Goal: Complete application form

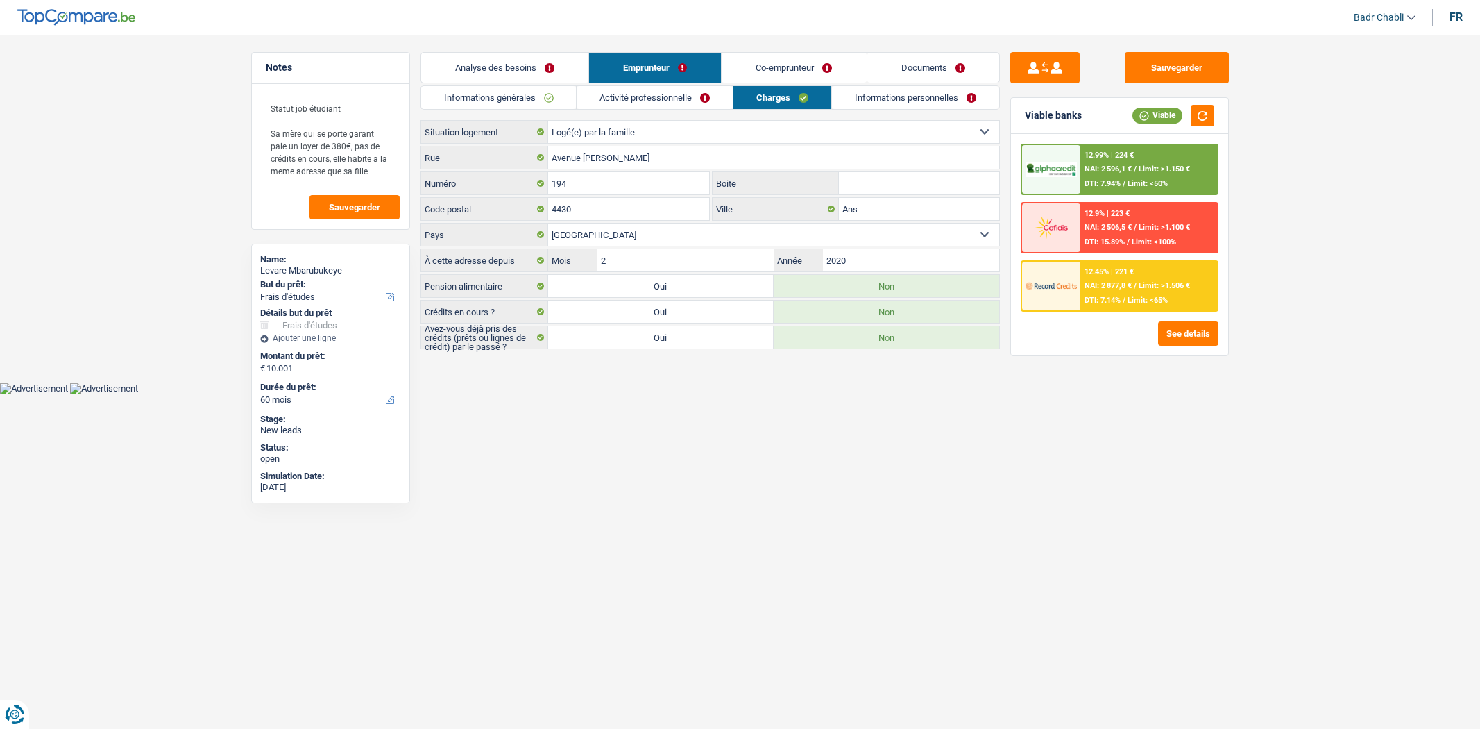
select select "study"
select select "60"
select select "liveWithParents"
select select "BE"
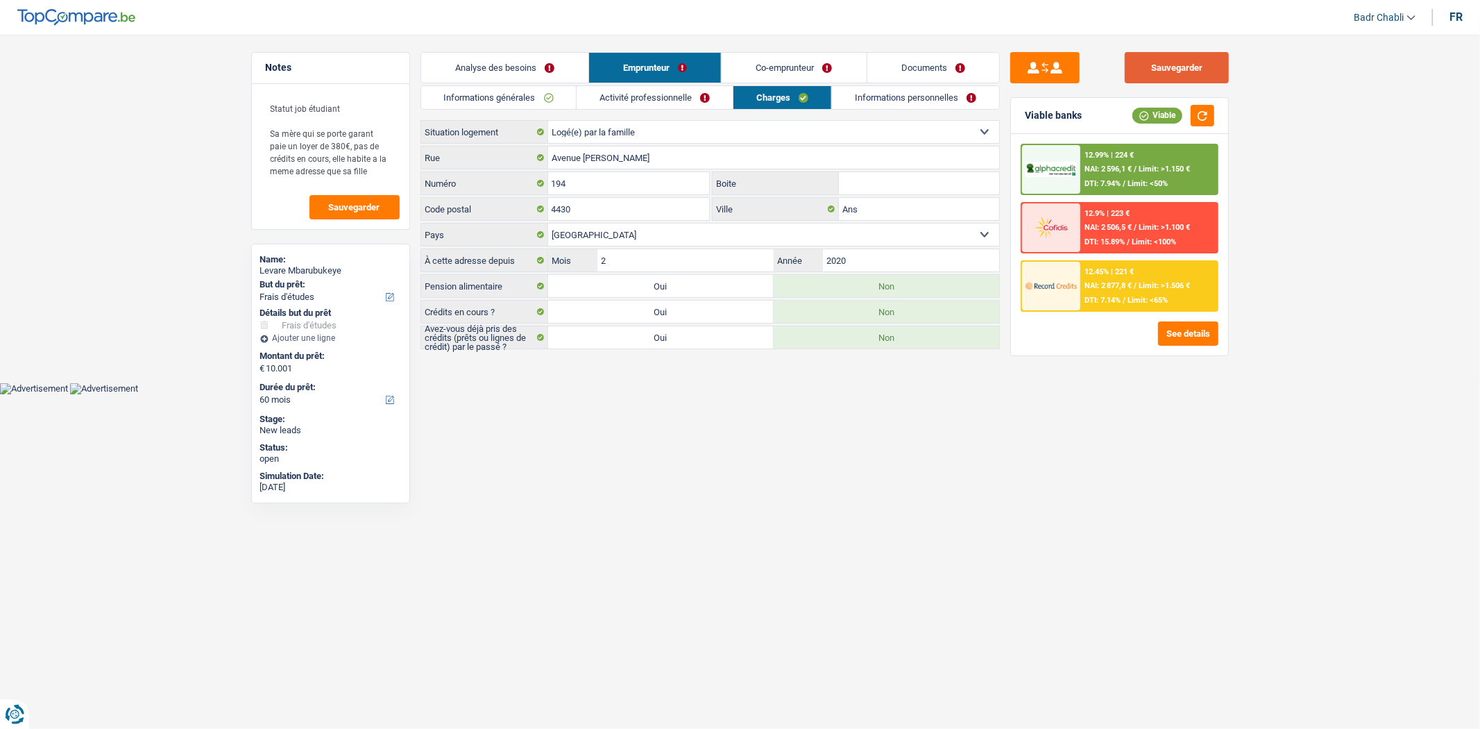
click at [1176, 54] on button "Sauvegarder" at bounding box center [1177, 67] width 104 height 31
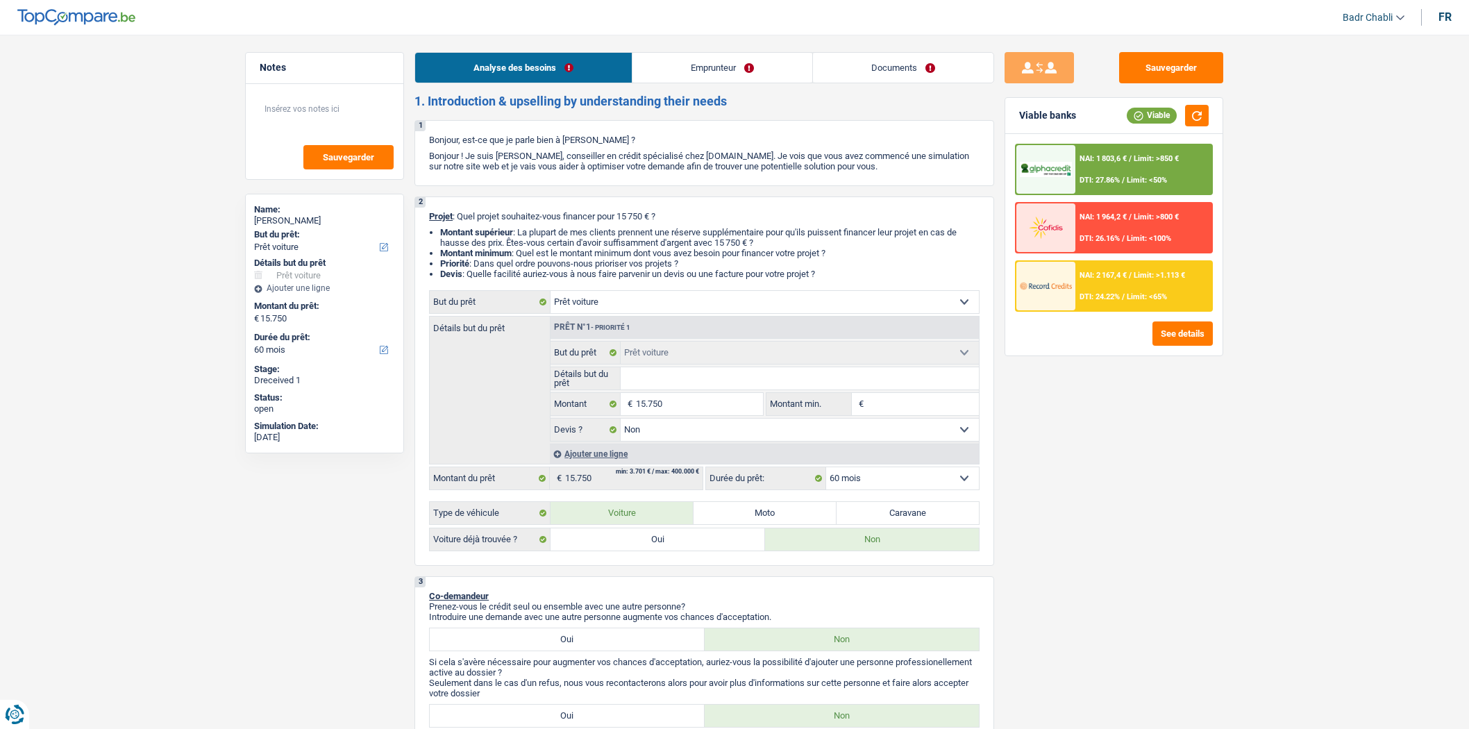
select select "car"
select select "60"
select select "car"
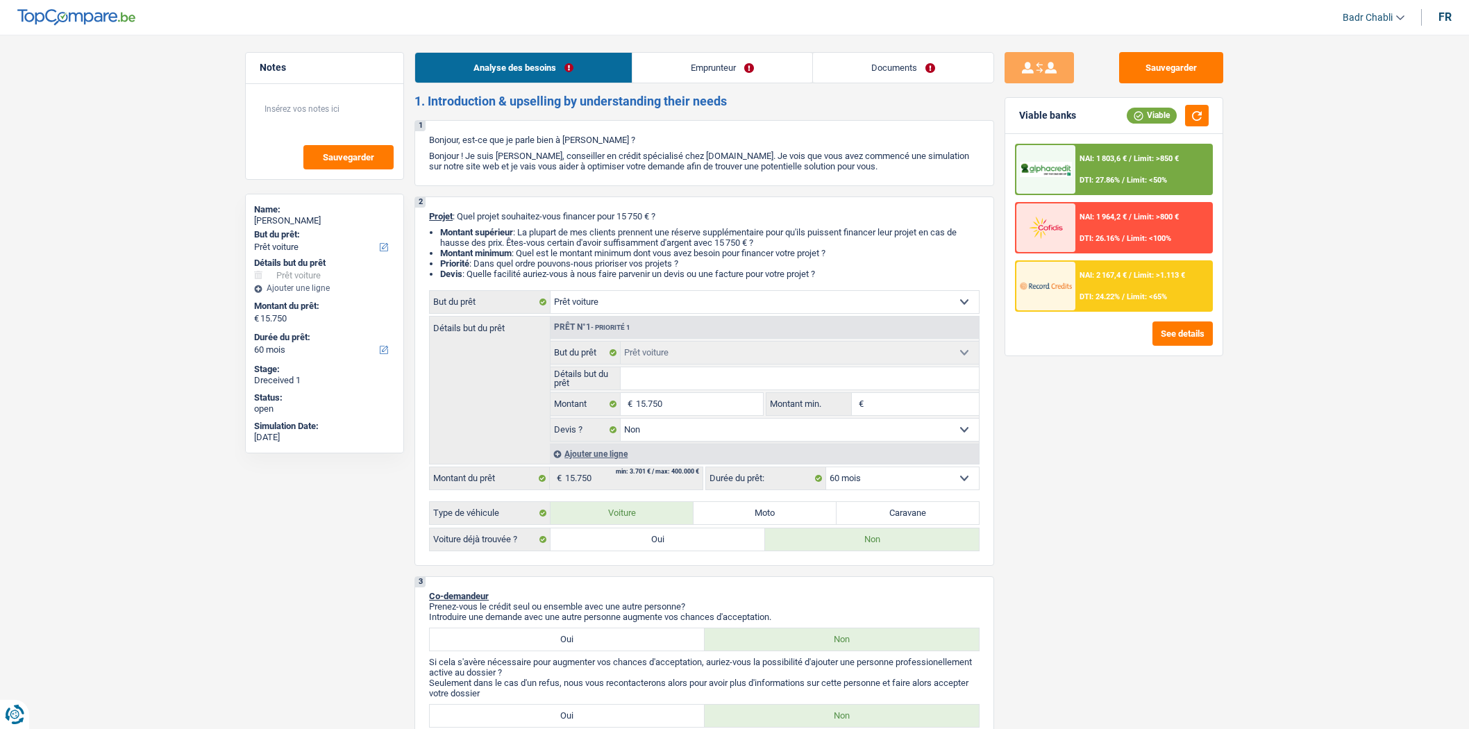
select select "false"
select select "60"
select select "privateEmployee"
select select "netSalary"
select select "mealVouchers"
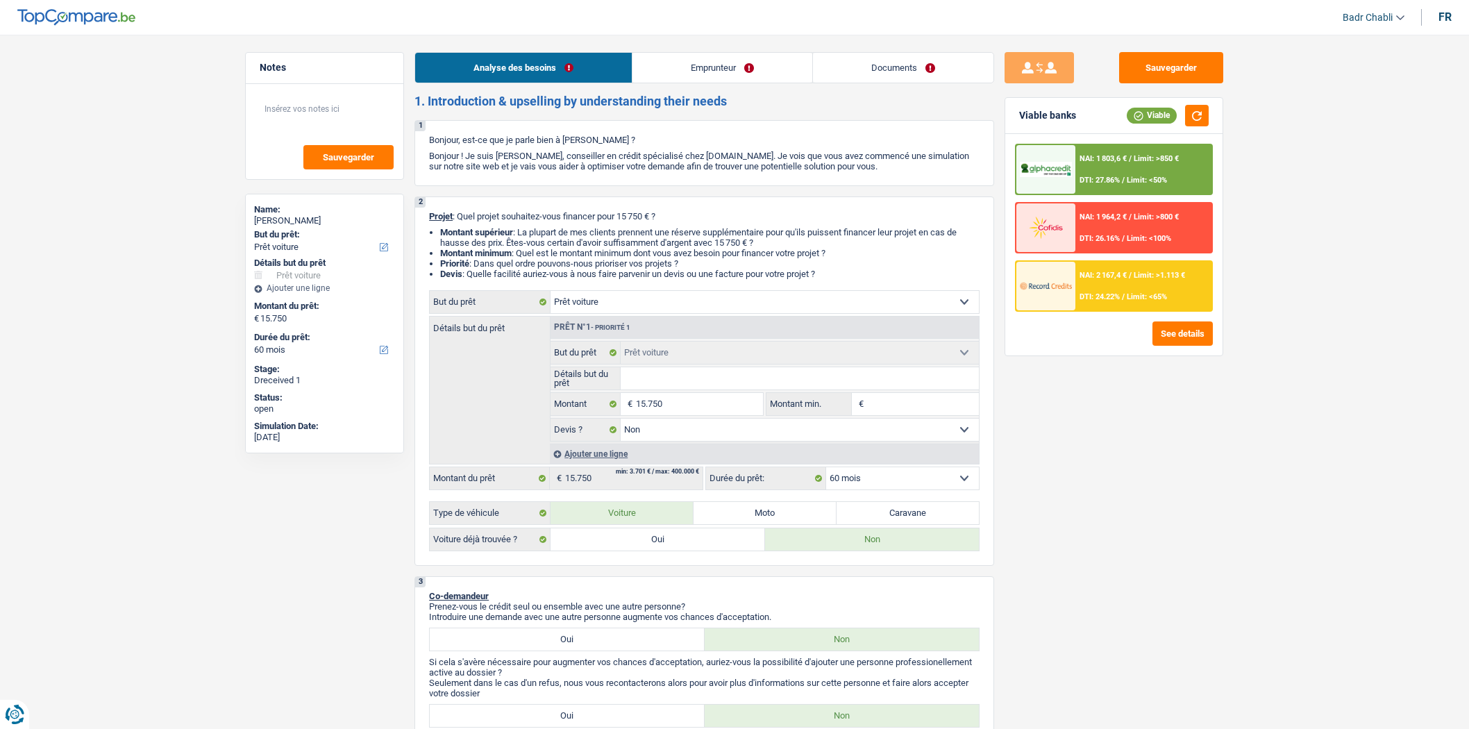
select select "familyAllowances"
select select "rents"
select select "car"
select select "false"
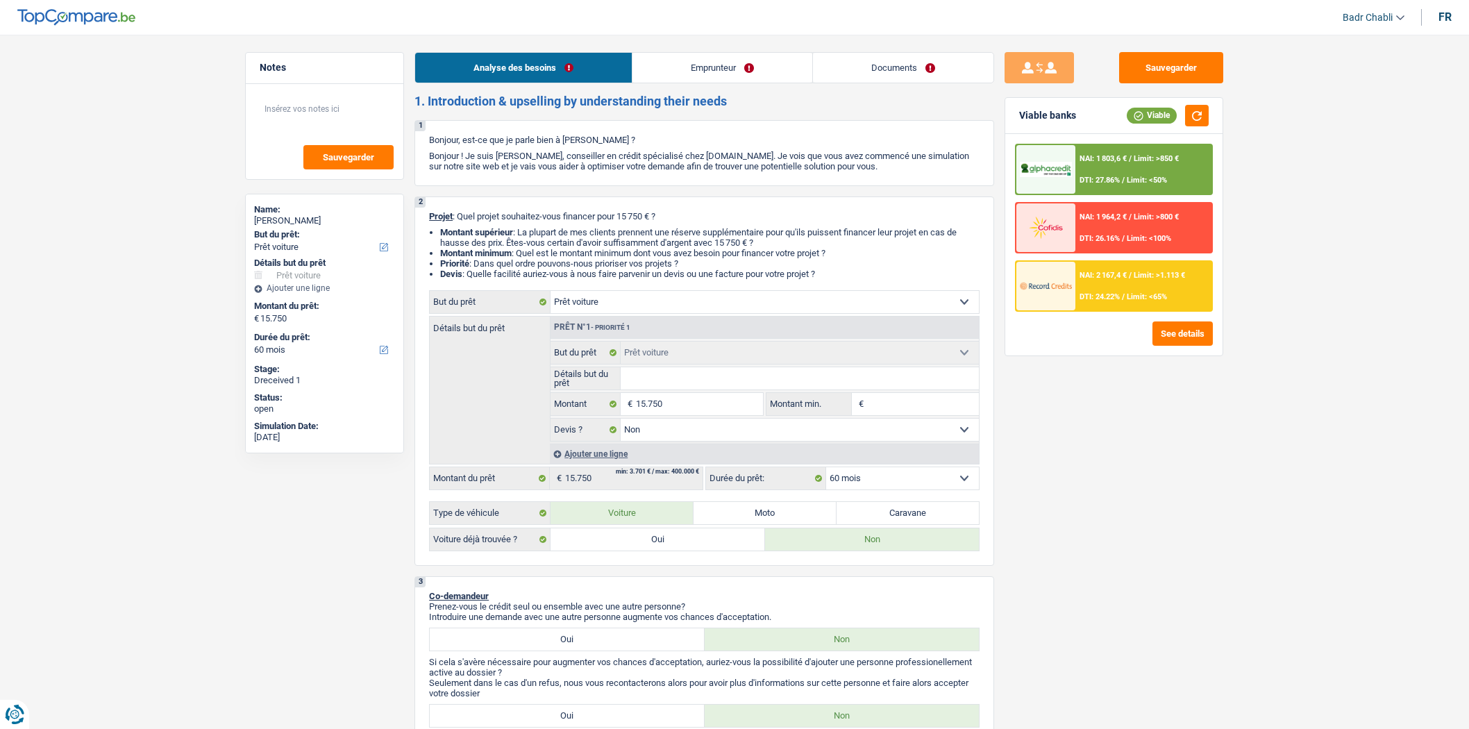
select select "60"
select select "car"
select select "60"
select select "car"
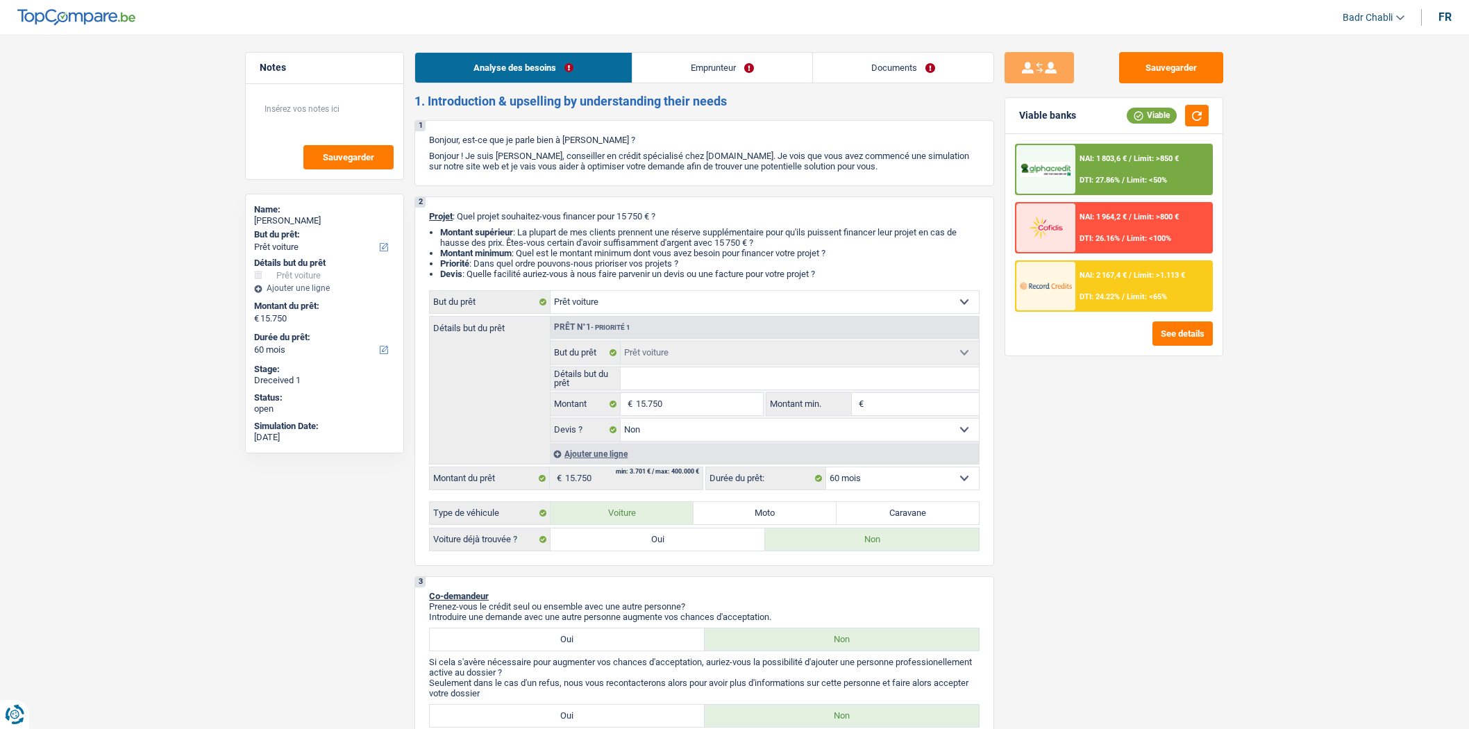
select select "car"
select select "false"
select select "60"
select select "privateEmployee"
select select "netSalary"
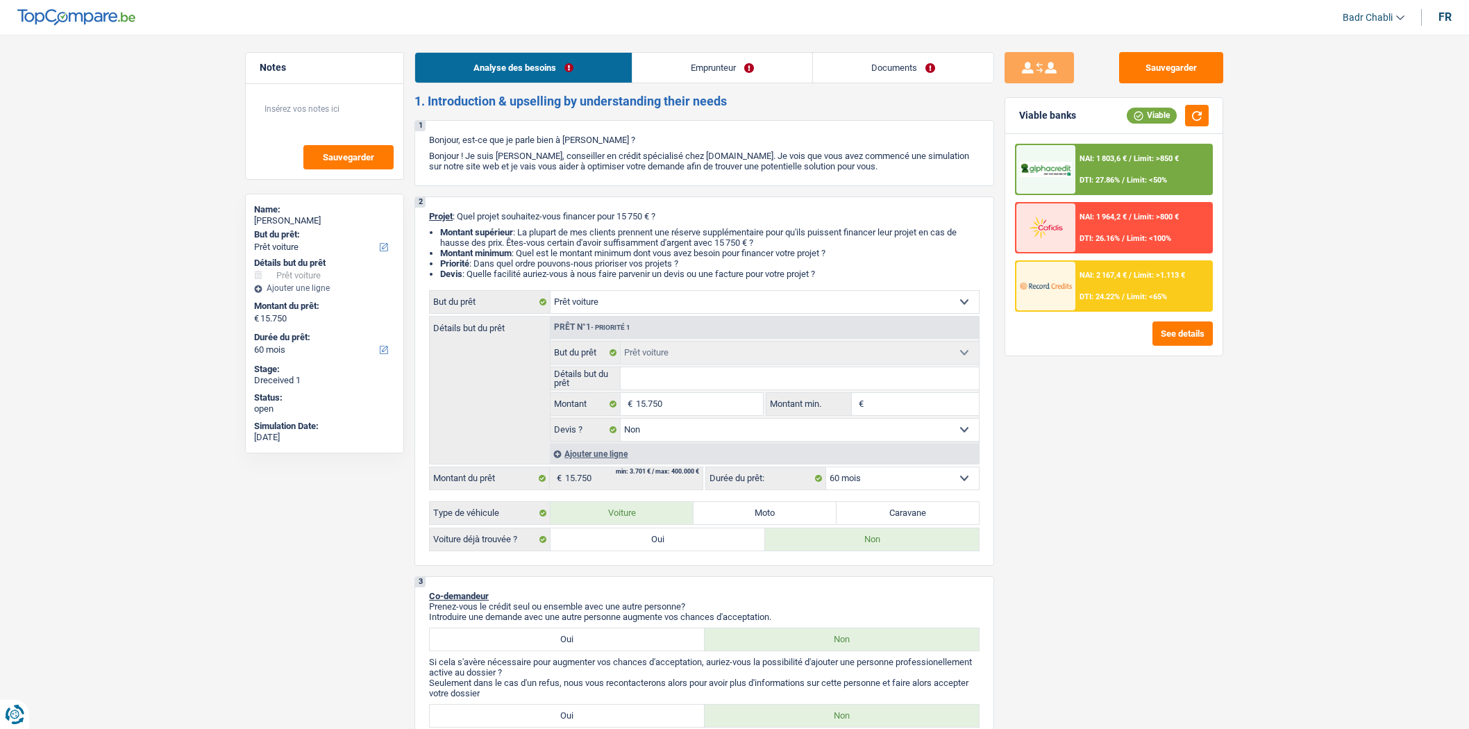
select select "mealVouchers"
select select "familyAllowances"
select select "rents"
select select "car"
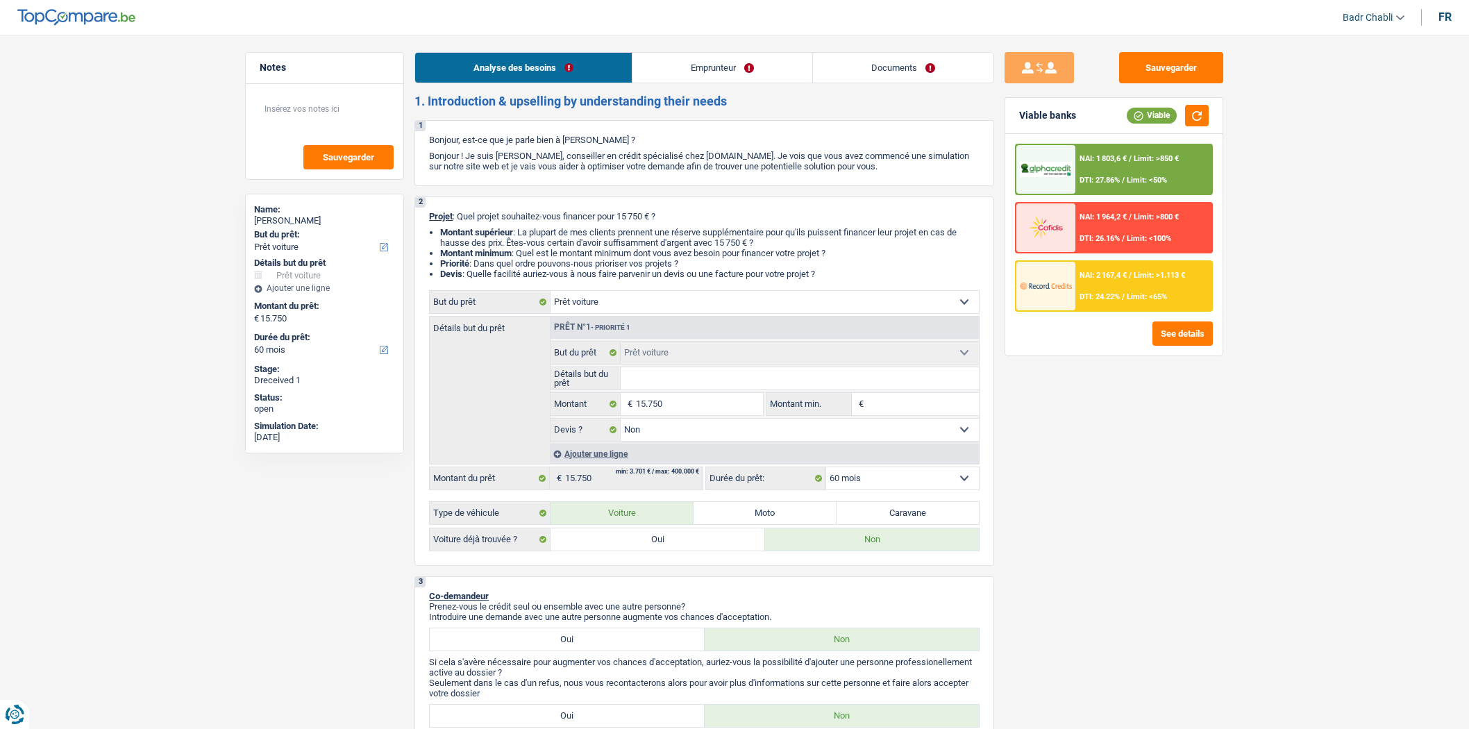
select select "false"
select select "60"
click at [727, 79] on link "Emprunteur" at bounding box center [722, 68] width 180 height 30
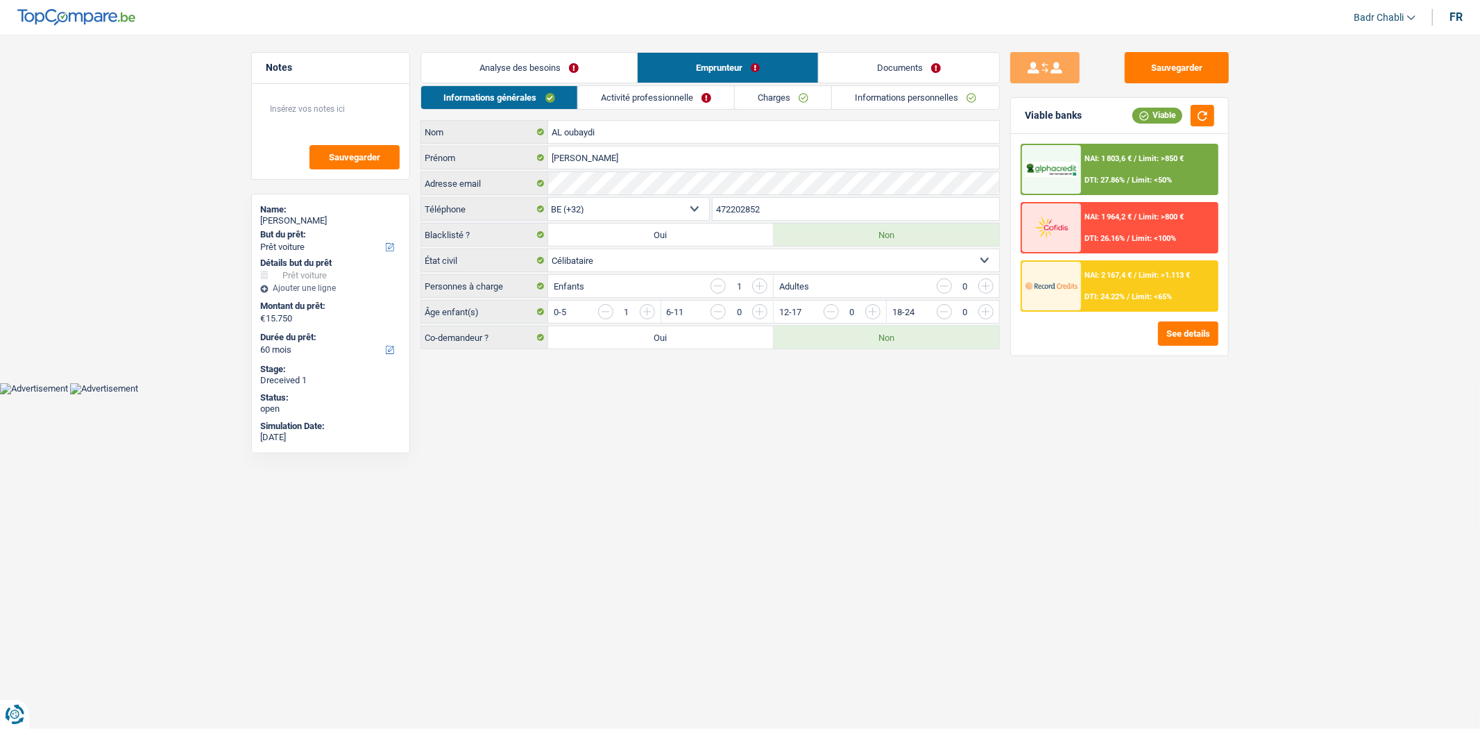
click at [695, 93] on link "Activité professionnelle" at bounding box center [656, 97] width 156 height 23
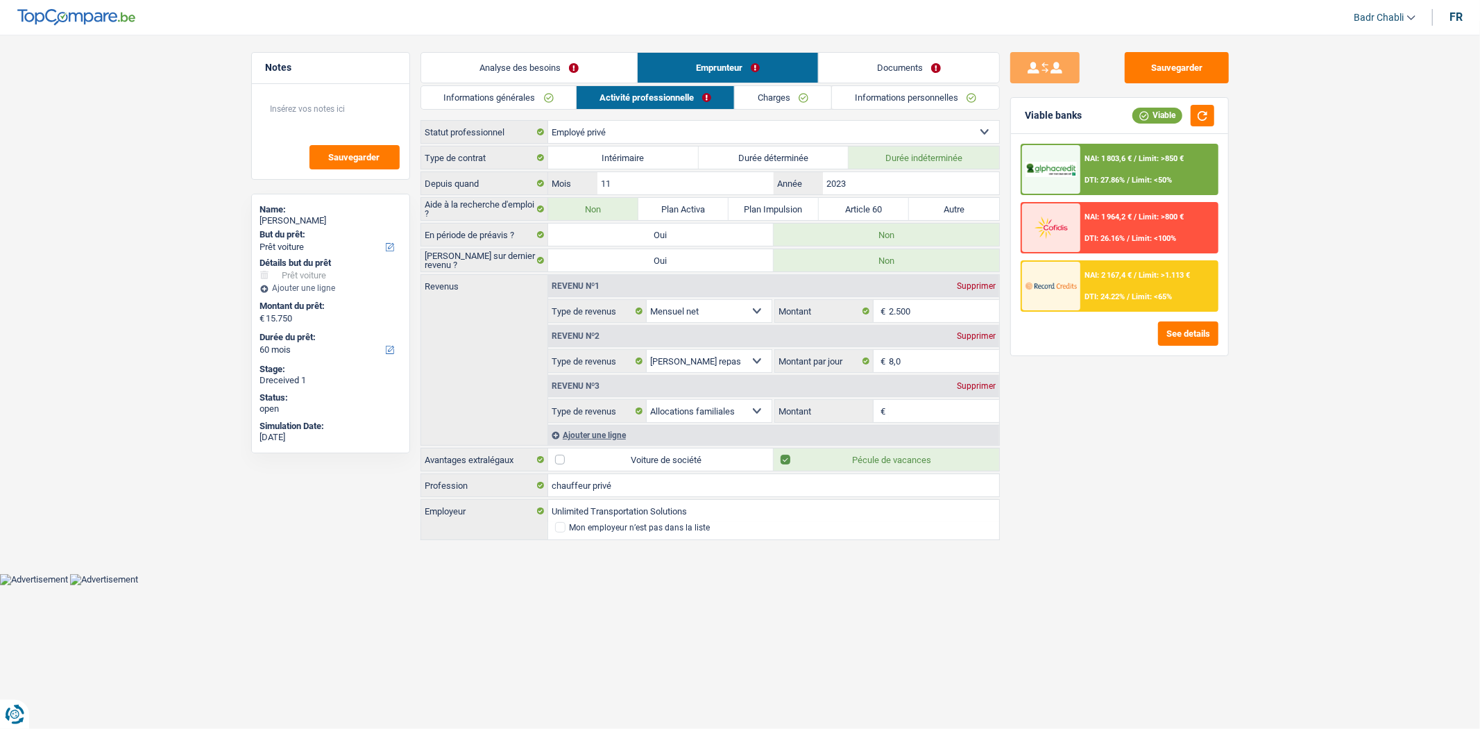
click at [921, 67] on link "Documents" at bounding box center [909, 68] width 180 height 30
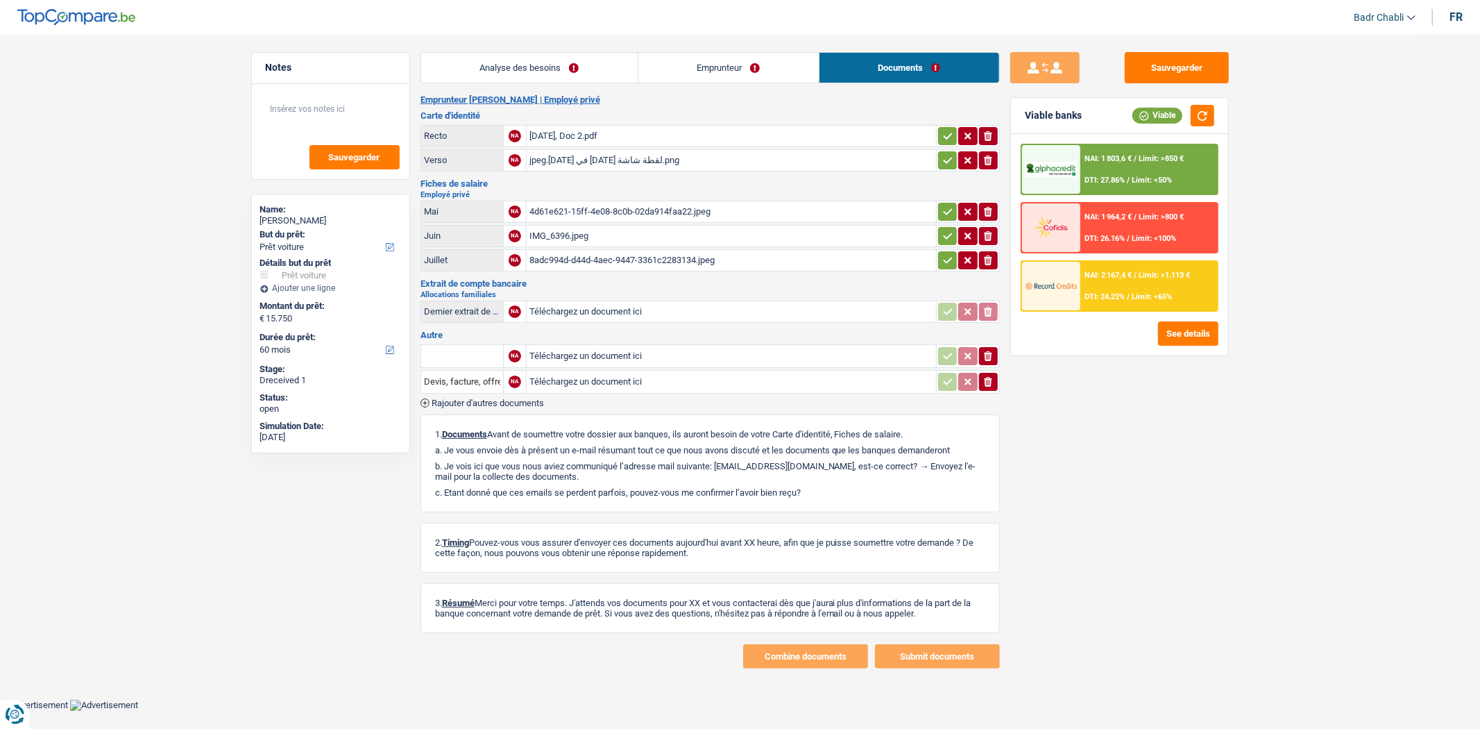
click at [621, 205] on div "4d61e621-15ff-4e08-8c0b-02da914faa22.jpeg" at bounding box center [732, 211] width 404 height 21
click at [575, 226] on div "IMG_6396.jpeg" at bounding box center [732, 236] width 404 height 21
click at [633, 257] on div "8adc994d-d44d-4aec-9447-3361c2283134.jpeg" at bounding box center [732, 260] width 404 height 21
click at [1202, 327] on button "See details" at bounding box center [1188, 333] width 60 height 24
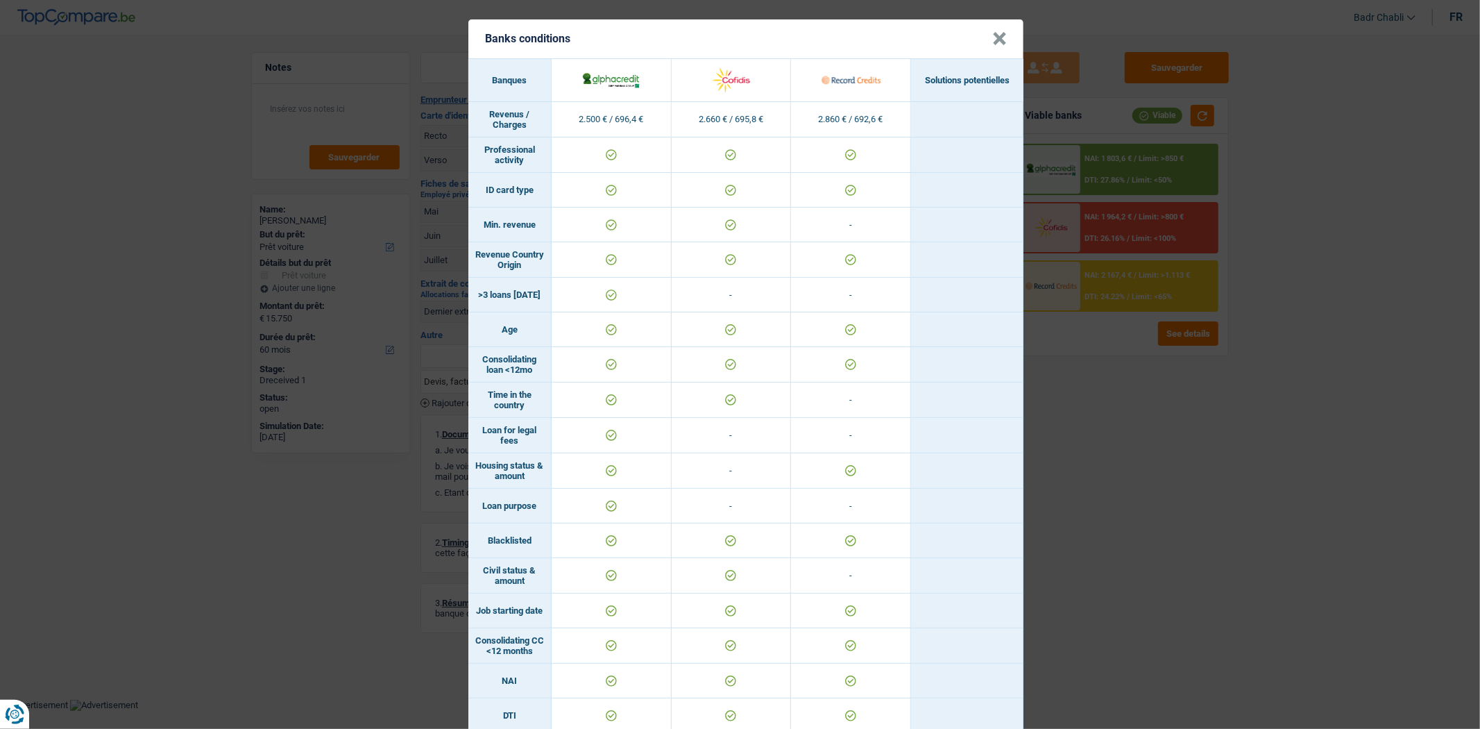
click at [1001, 37] on button "×" at bounding box center [999, 39] width 15 height 14
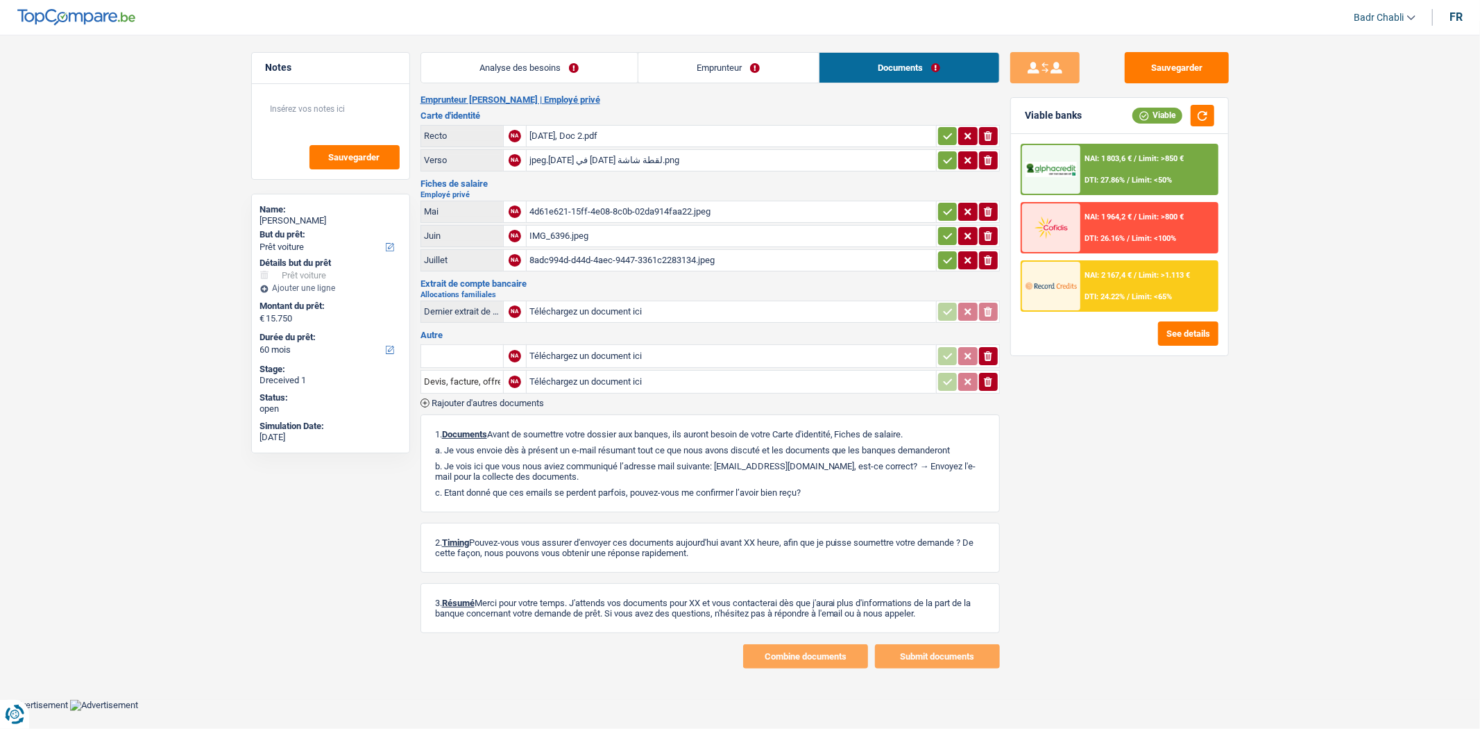
click at [698, 67] on link "Emprunteur" at bounding box center [729, 68] width 180 height 30
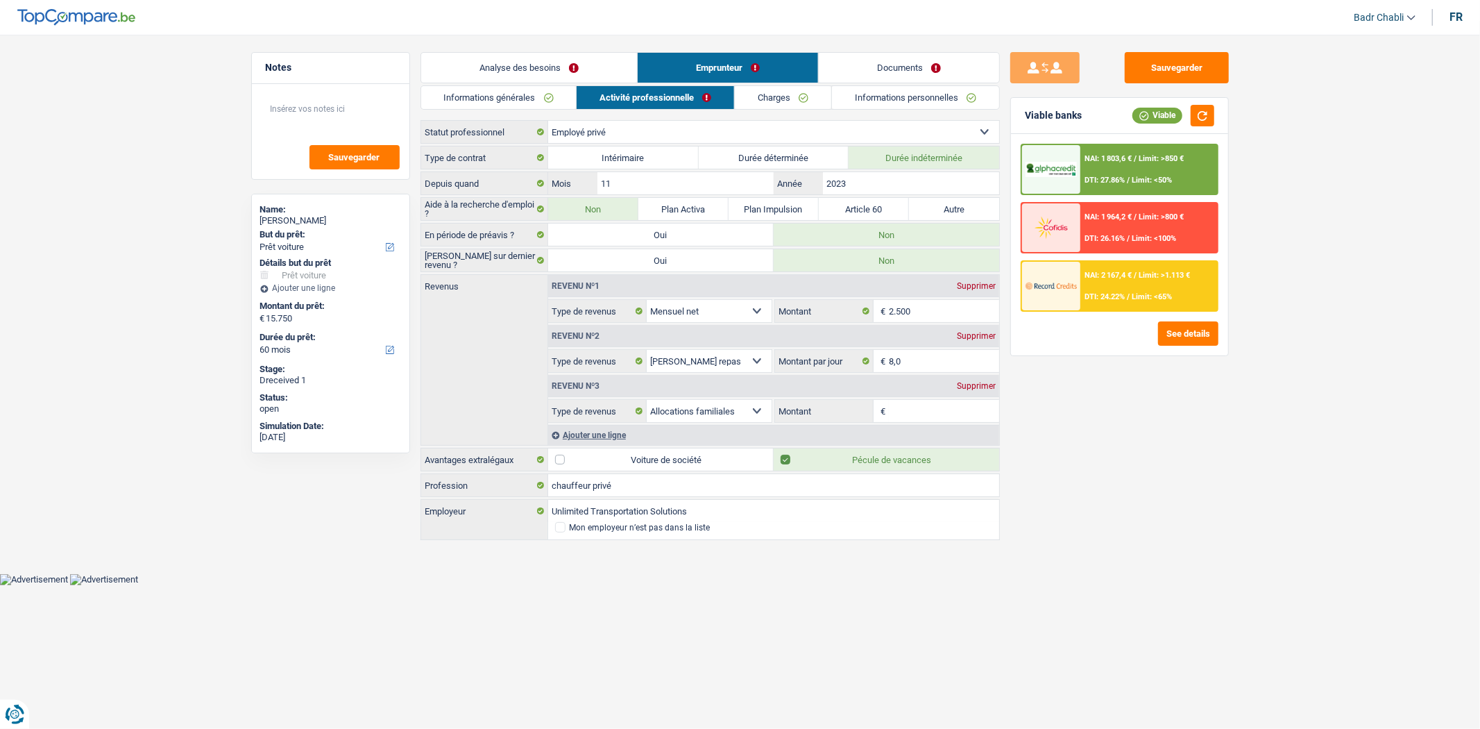
click at [793, 91] on link "Charges" at bounding box center [783, 97] width 96 height 23
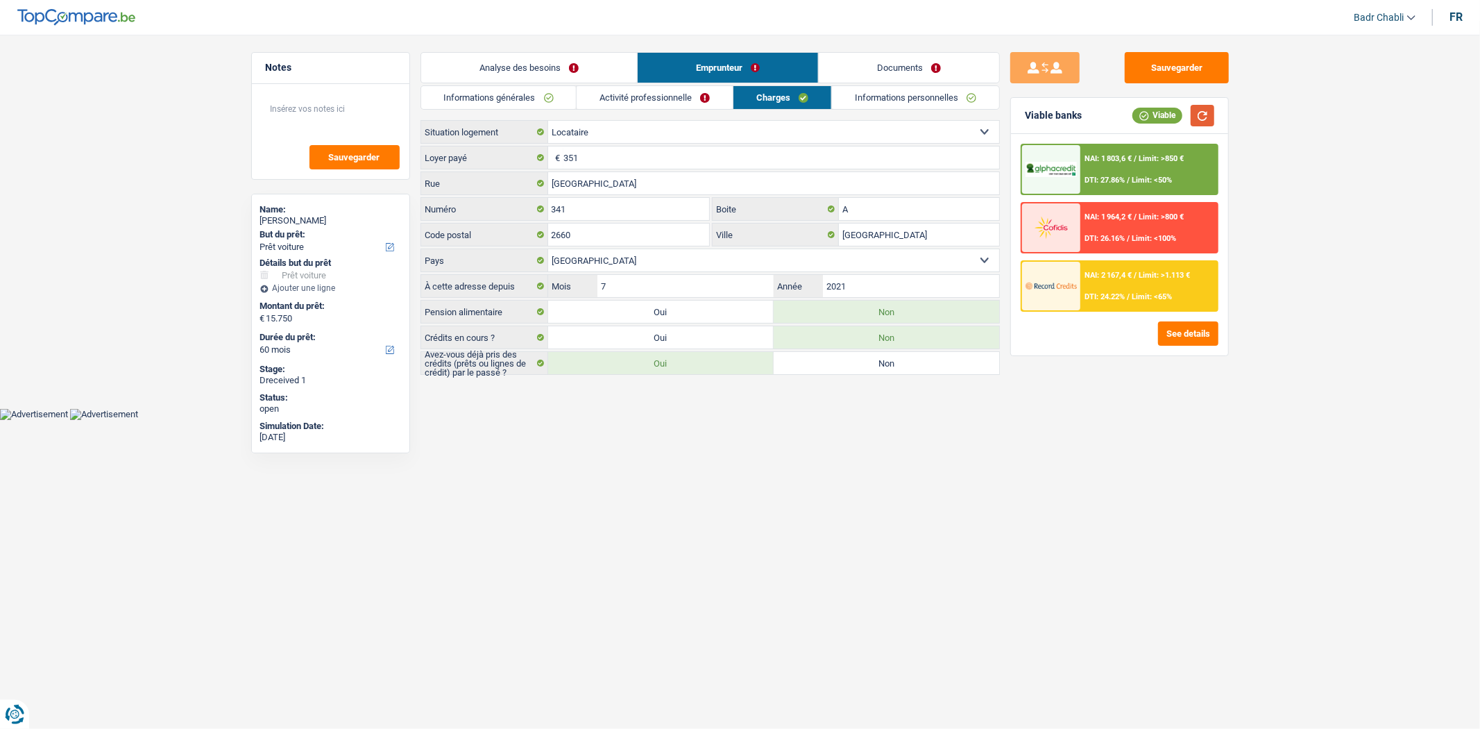
click at [1202, 121] on button "button" at bounding box center [1203, 116] width 24 height 22
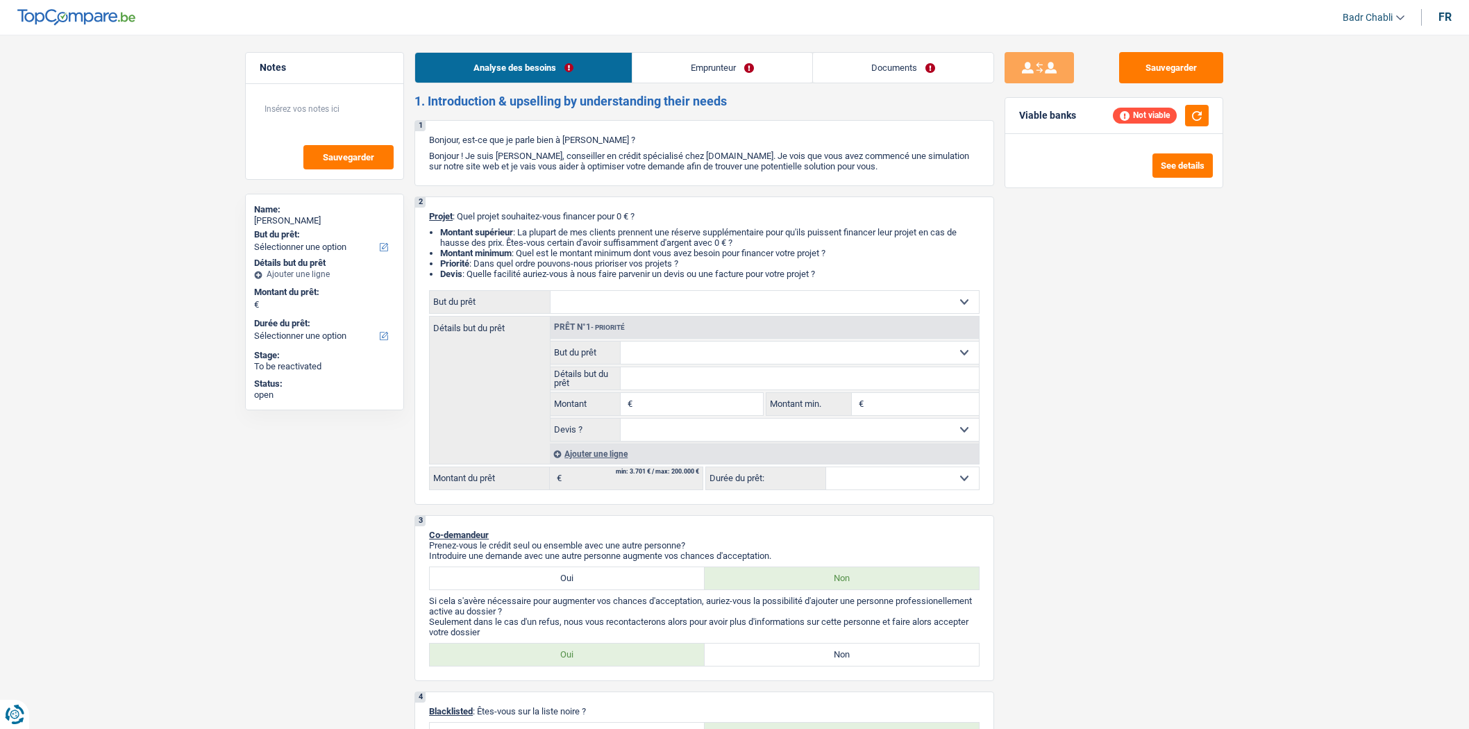
select select "mutuality"
select select "mutualityIndemnity"
select select "liveWithParents"
click at [750, 67] on link "Emprunteur" at bounding box center [722, 68] width 180 height 30
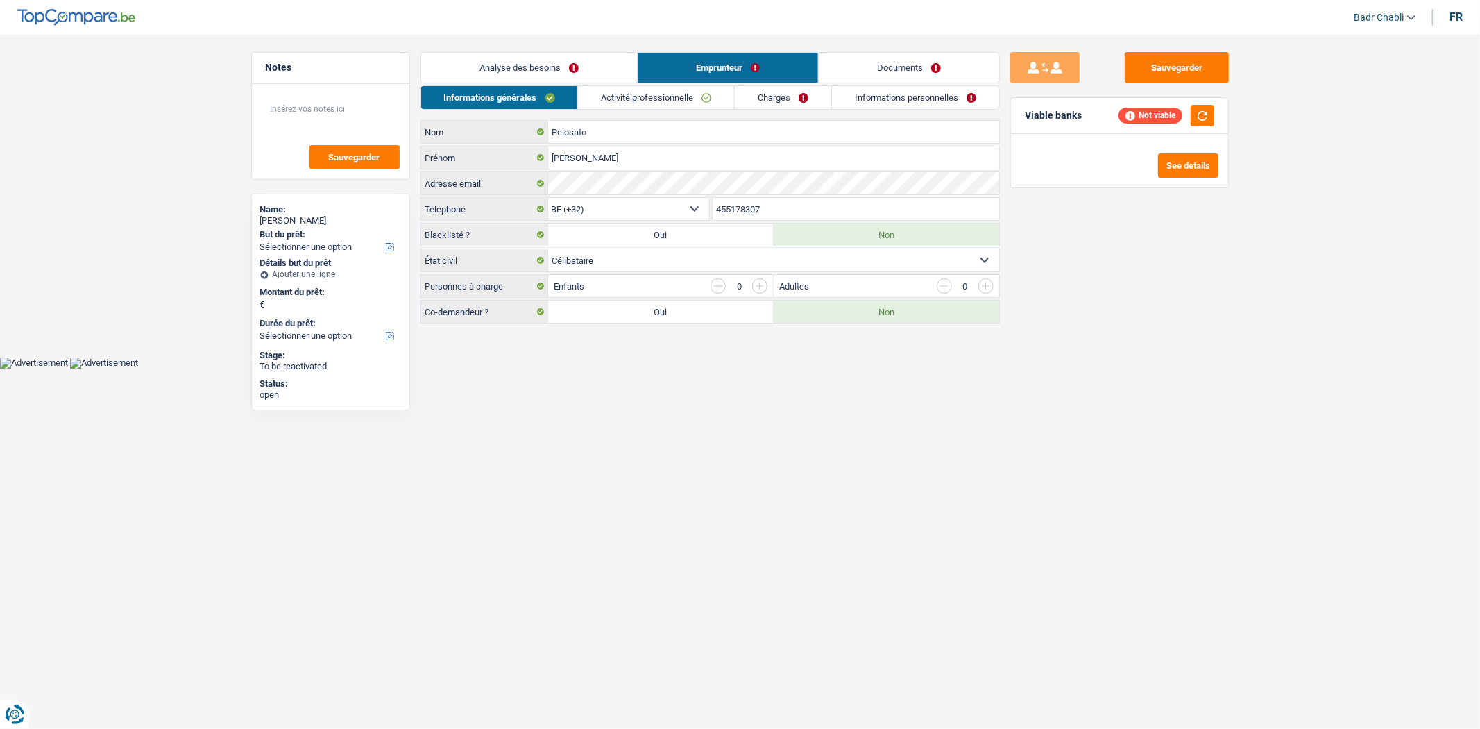
click at [776, 88] on link "Charges" at bounding box center [783, 97] width 96 height 23
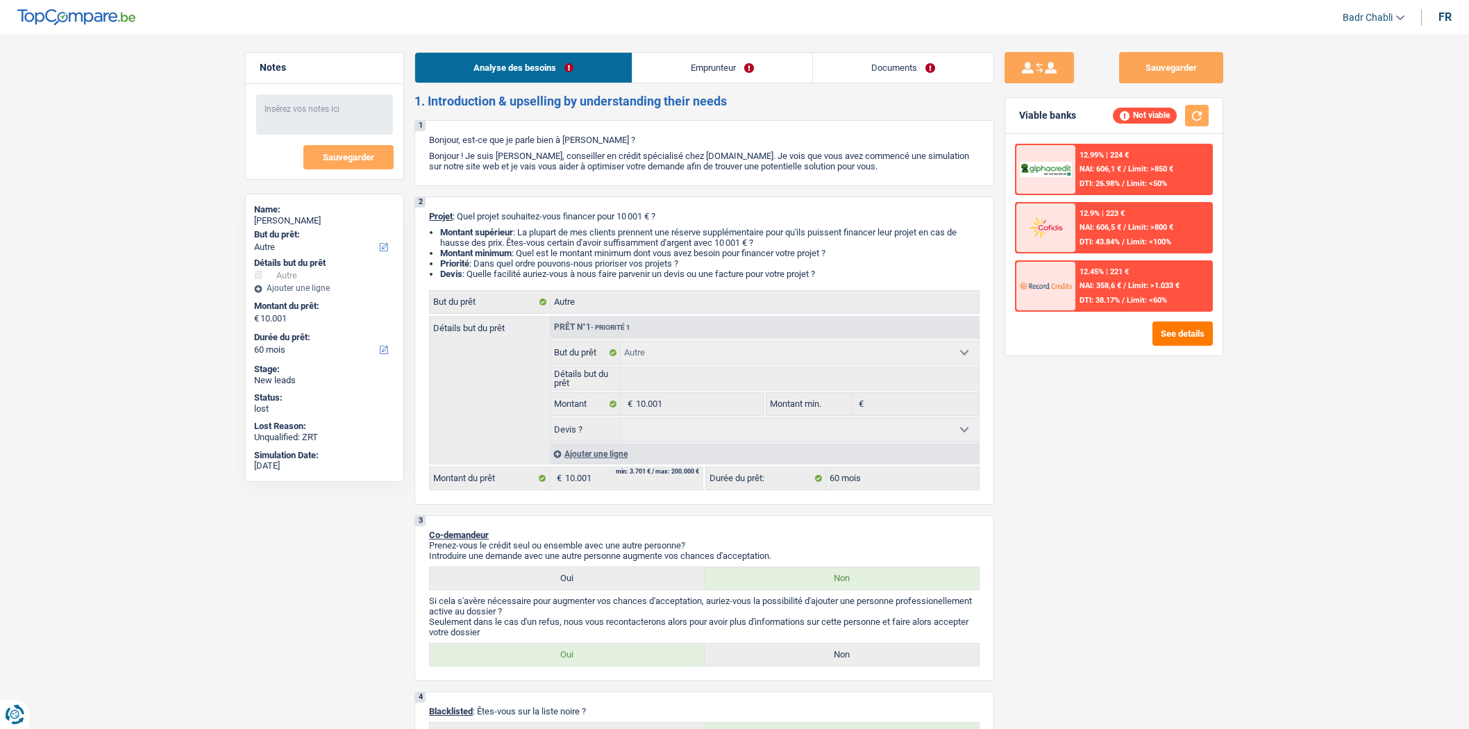
select select "other"
select select "60"
select select "other"
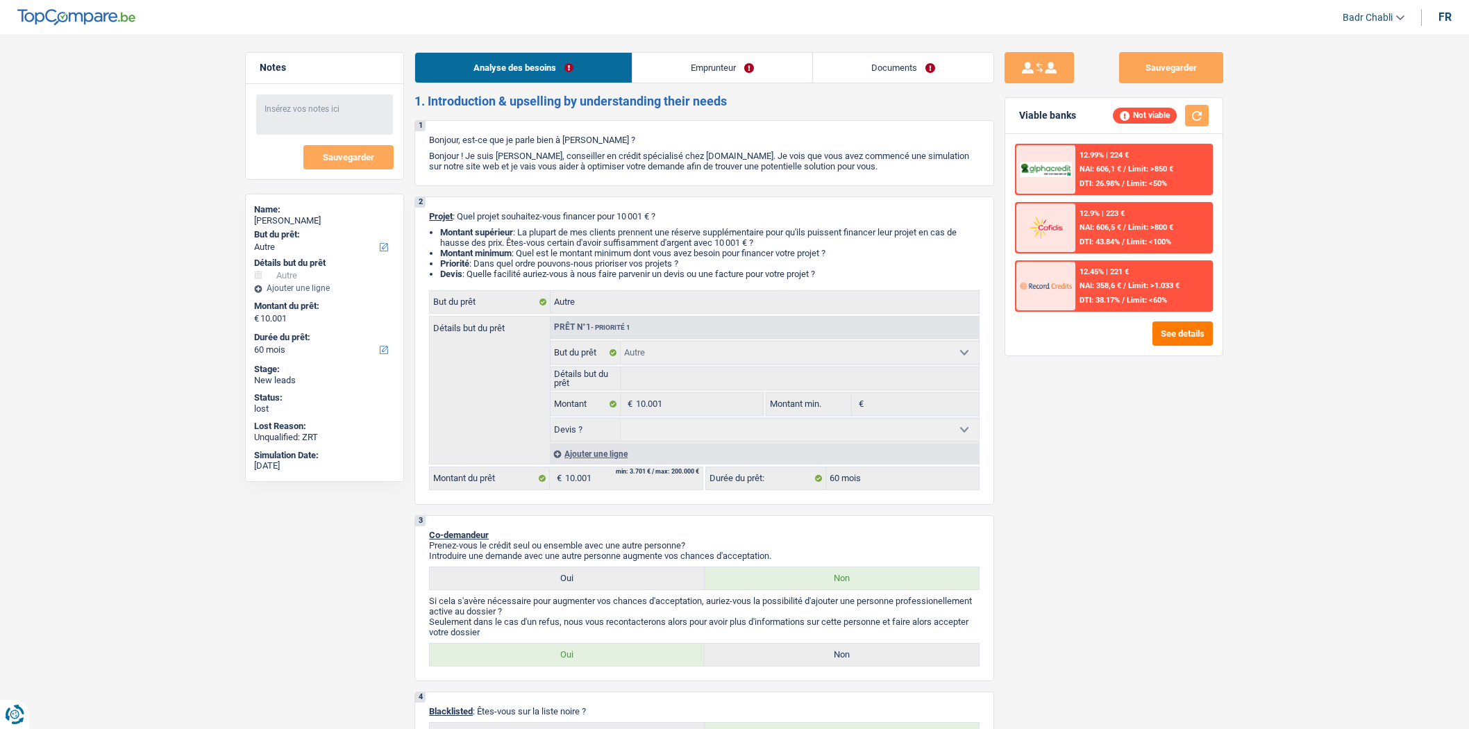
select select "60"
select select "cpasMargin"
select select "socialSecurity"
select select "familyAllowances"
select select "liveWithParents"
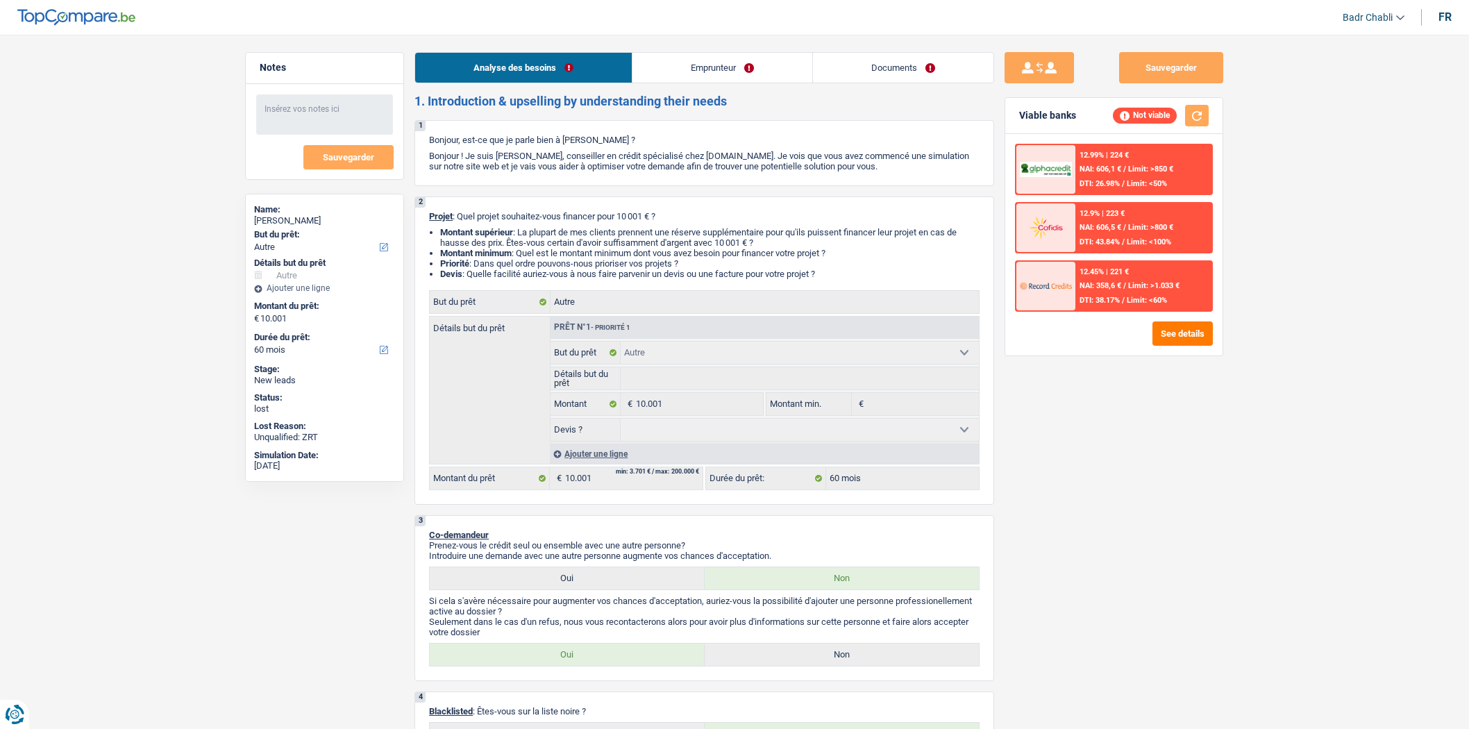
select select "other"
select select "60"
select select "32"
select select "single"
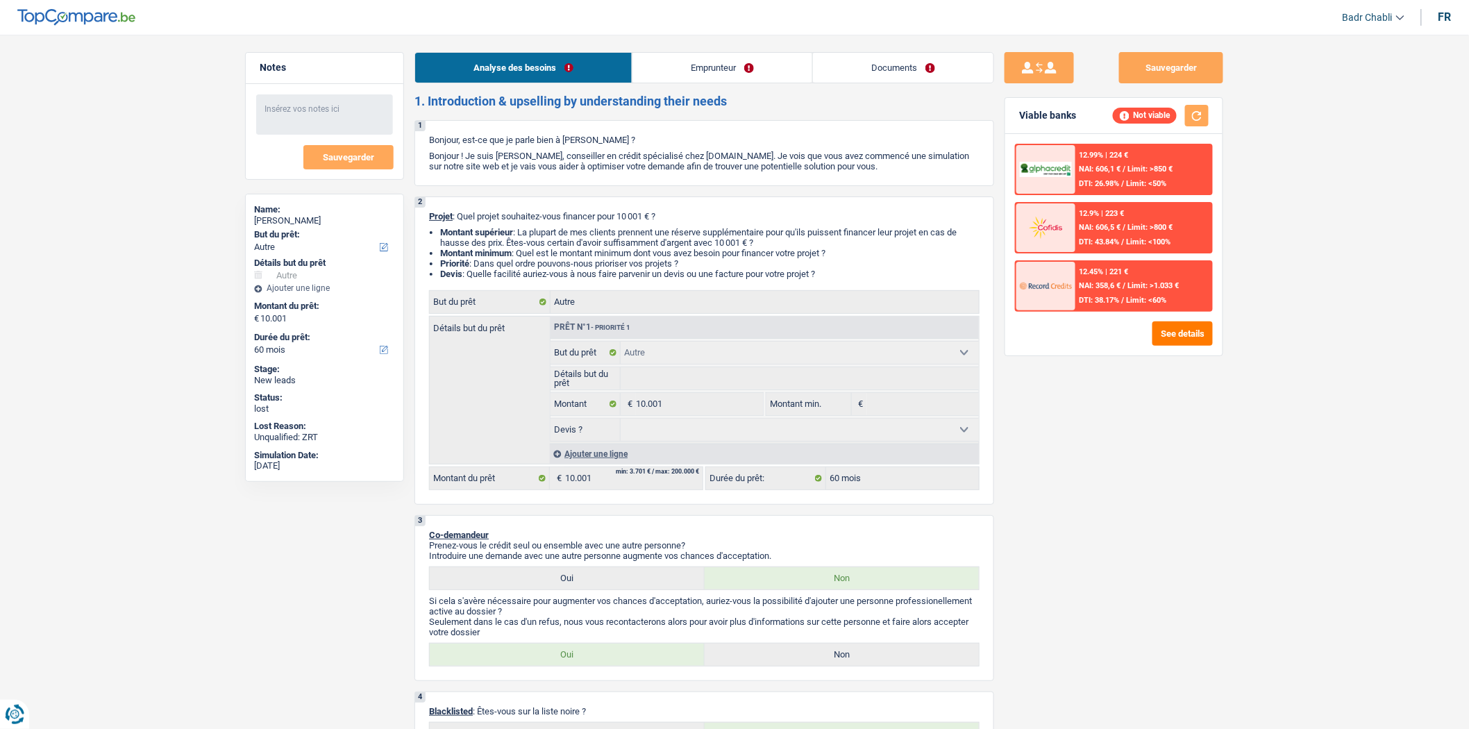
click at [921, 65] on link "Documents" at bounding box center [903, 68] width 180 height 30
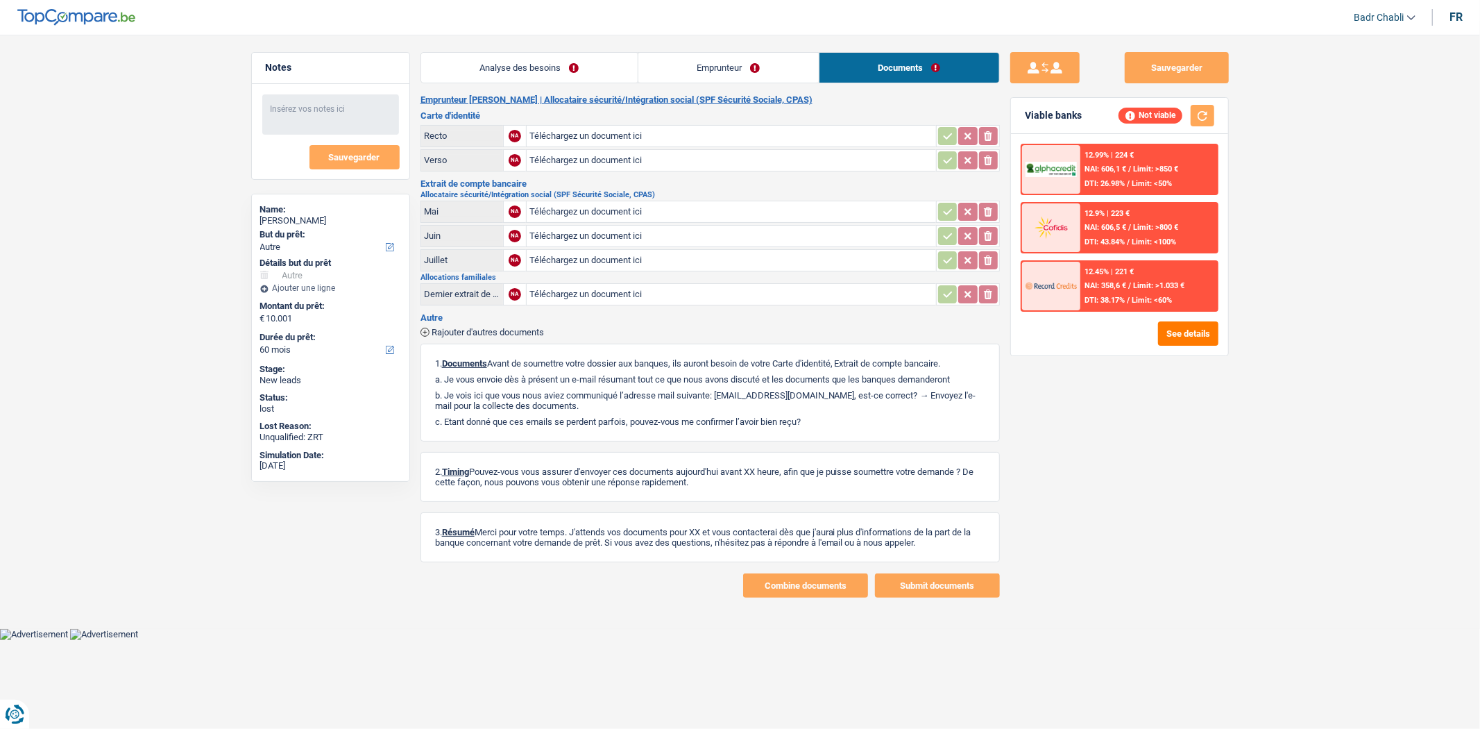
click at [730, 73] on link "Emprunteur" at bounding box center [729, 68] width 180 height 30
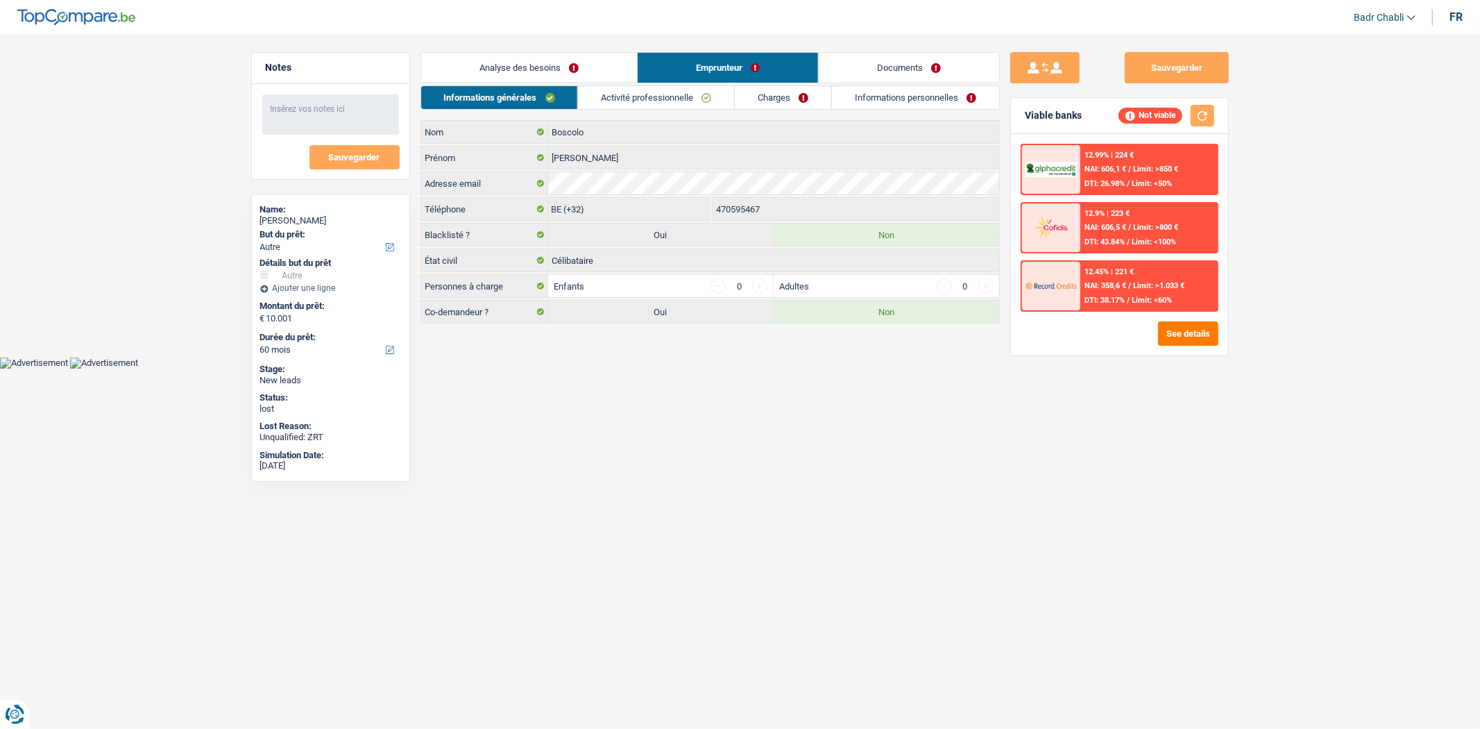
click at [932, 101] on link "Informations personnelles" at bounding box center [915, 97] width 167 height 23
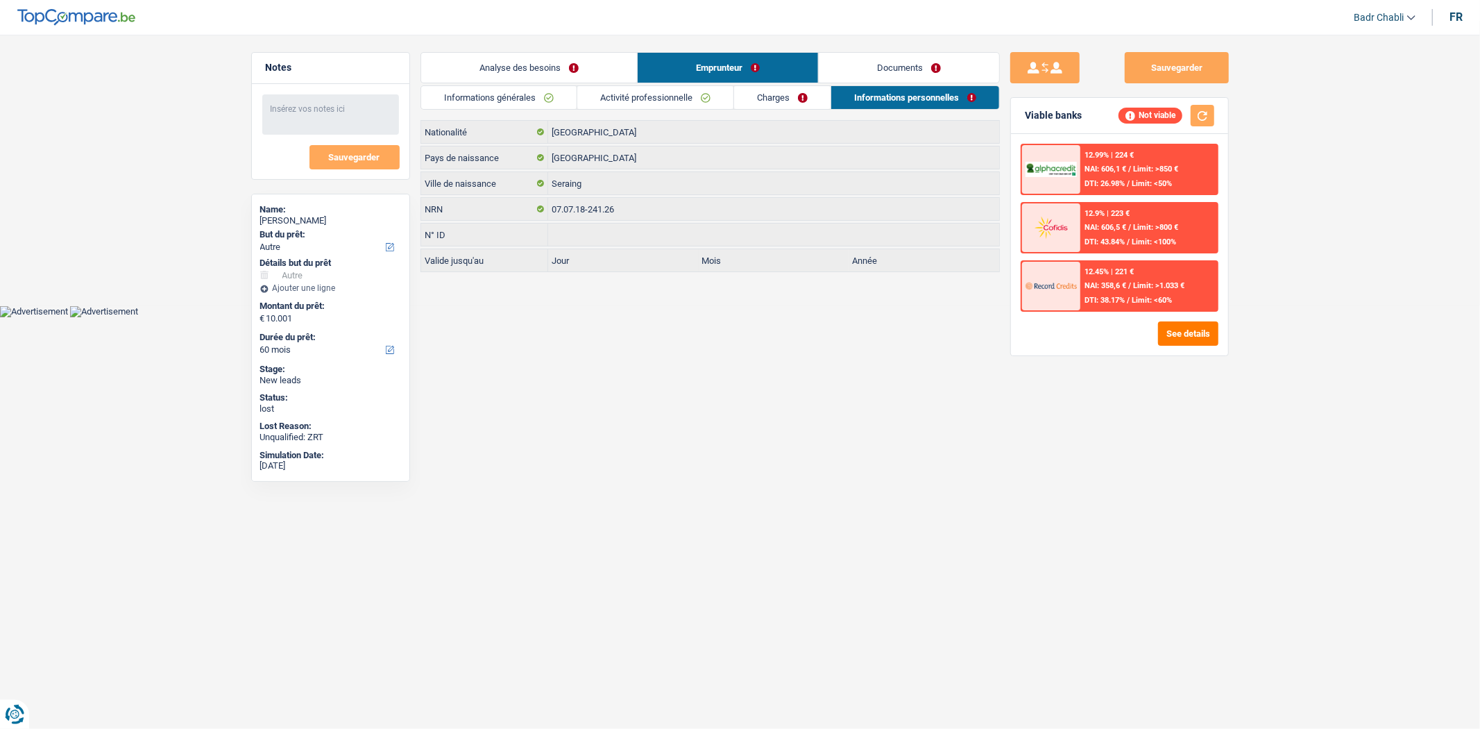
click at [800, 97] on link "Charges" at bounding box center [782, 97] width 96 height 23
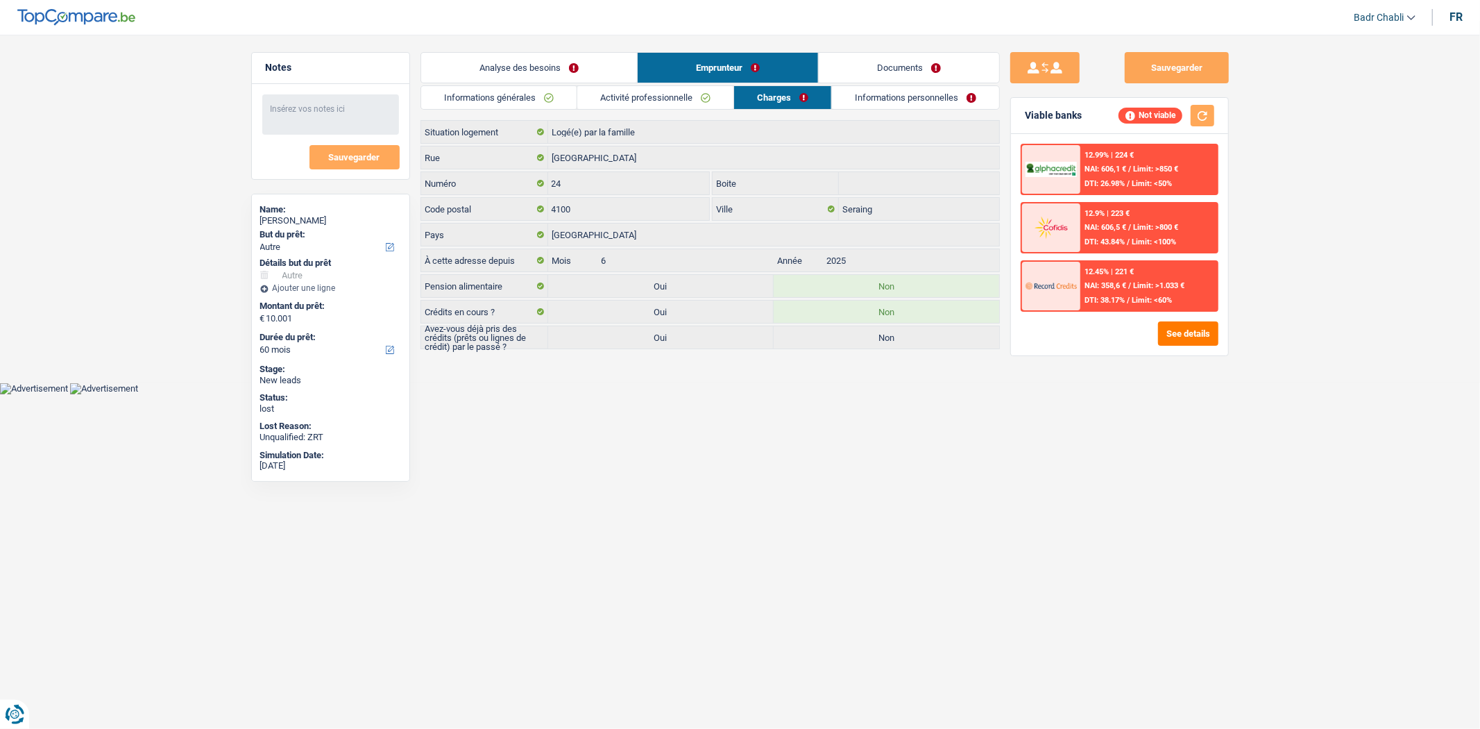
click at [668, 99] on link "Activité professionnelle" at bounding box center [655, 97] width 156 height 23
